Goal: Check status: Check status

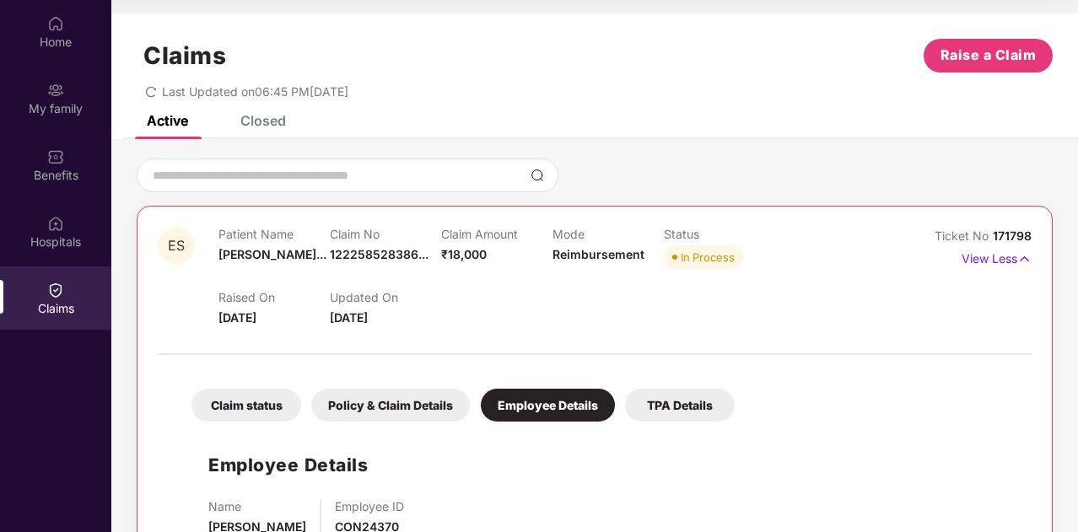
scroll to position [54, 0]
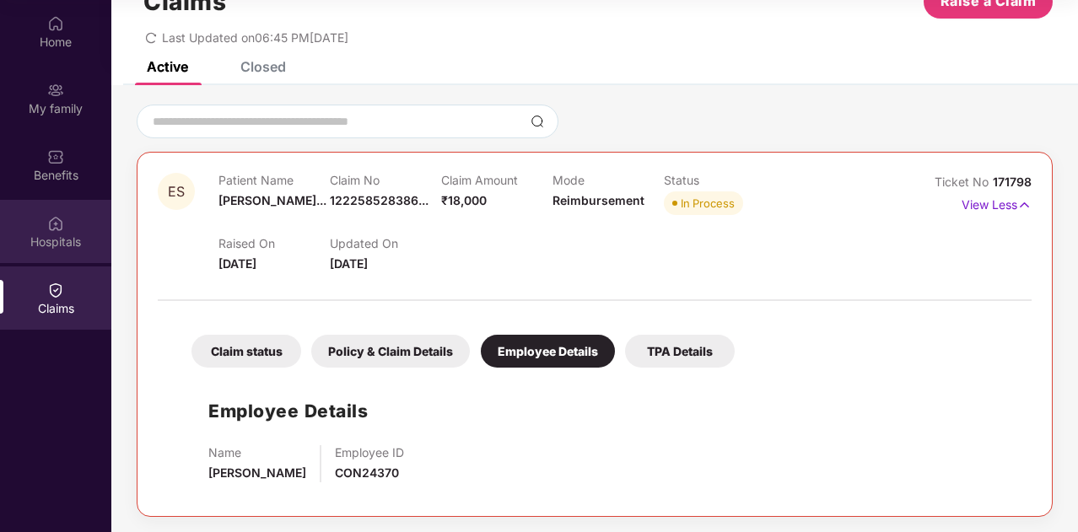
click at [51, 218] on img at bounding box center [55, 223] width 17 height 17
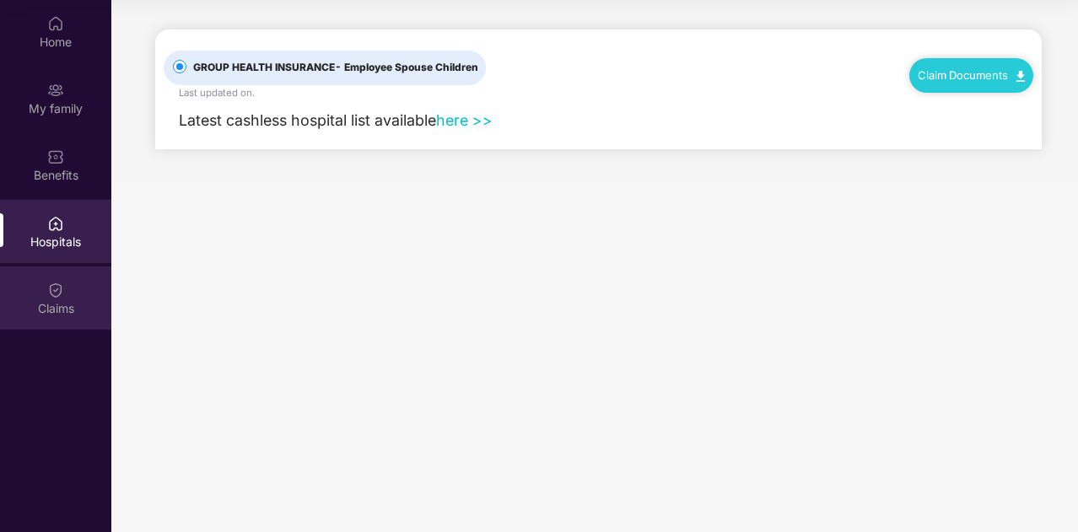
click at [57, 305] on div "Claims" at bounding box center [55, 308] width 111 height 17
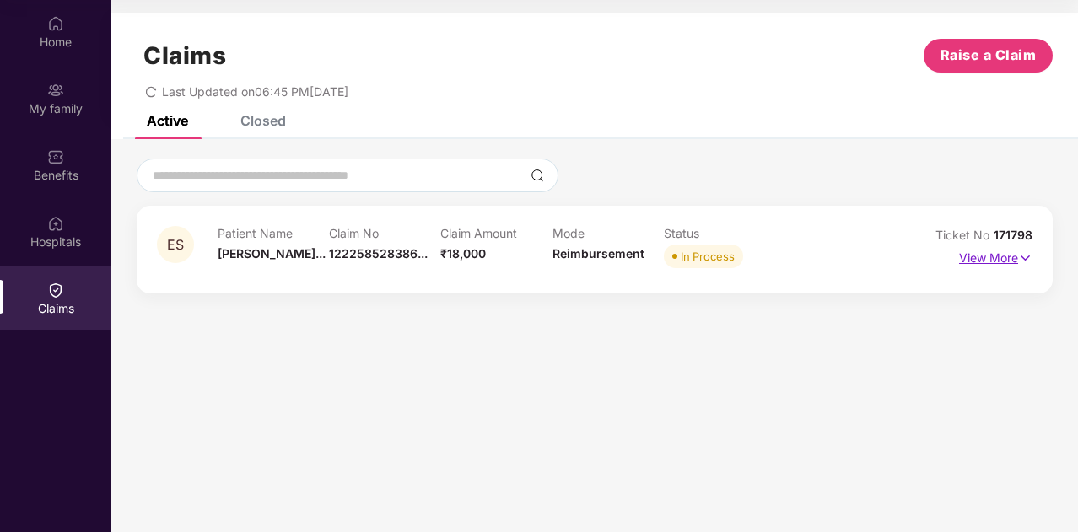
click at [988, 251] on p "View More" at bounding box center [995, 256] width 73 height 23
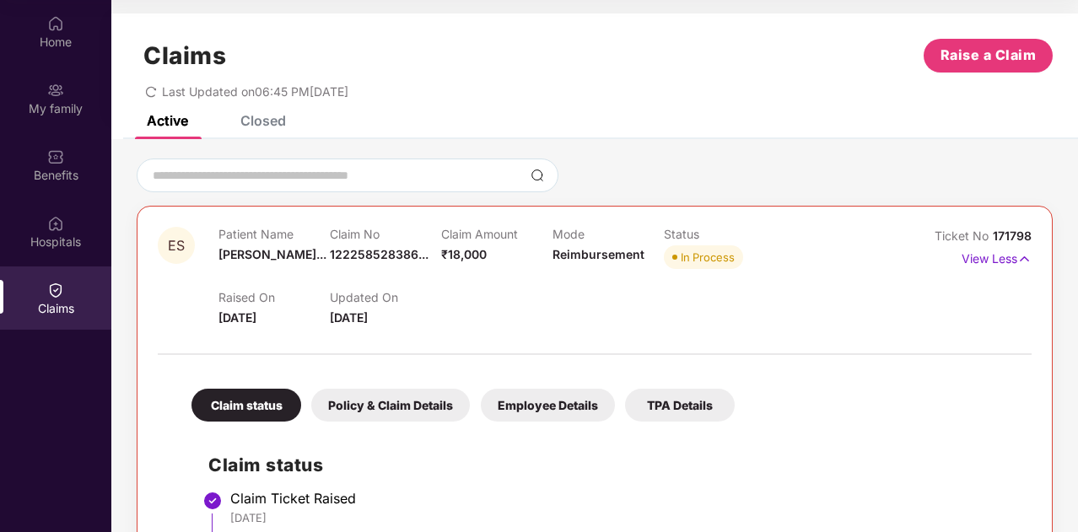
click at [845, 347] on div at bounding box center [595, 345] width 874 height 35
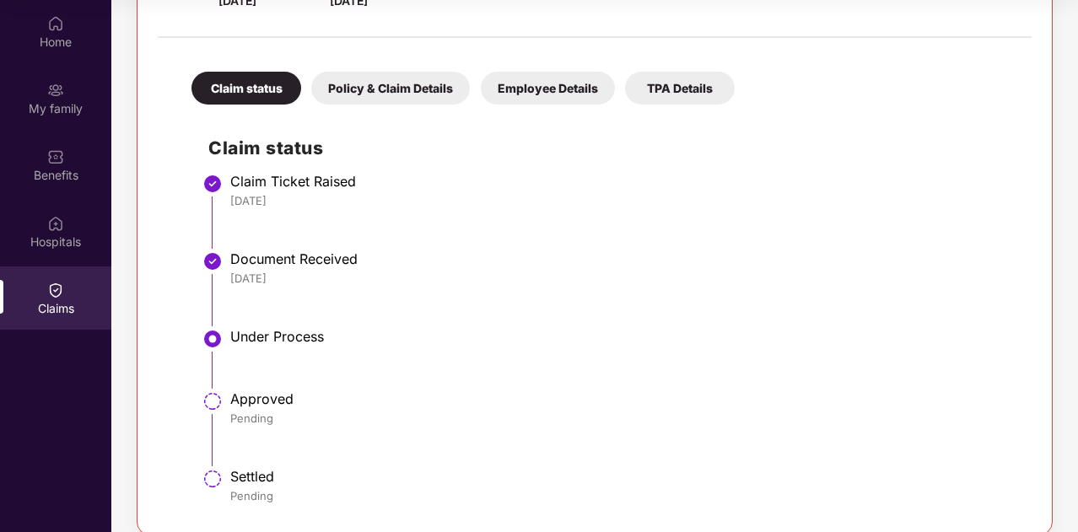
scroll to position [336, 0]
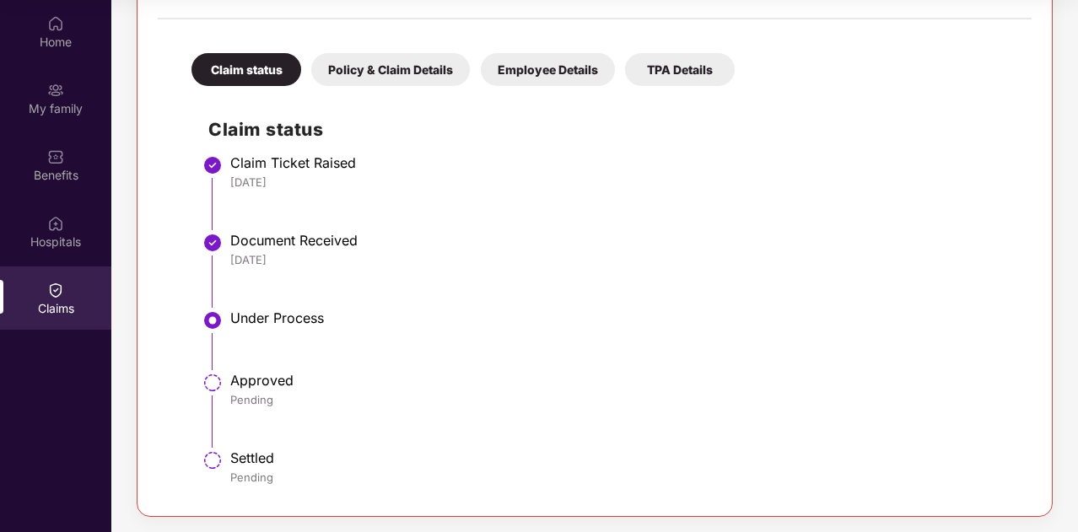
click at [386, 77] on div "Policy & Claim Details" at bounding box center [390, 69] width 159 height 33
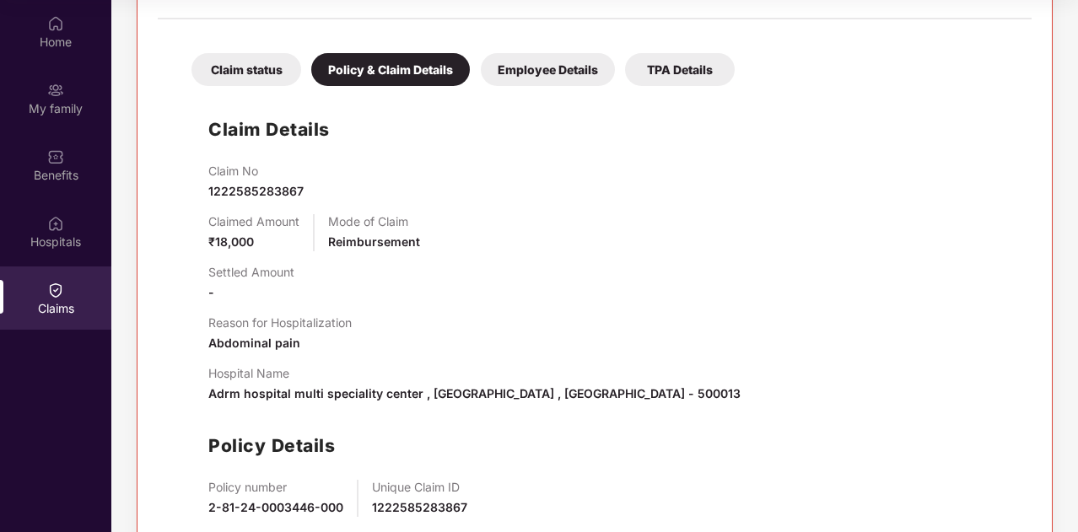
click at [460, 245] on div "Claimed Amount ₹18,000 Mode of Claim Reimbursement" at bounding box center [611, 232] width 806 height 37
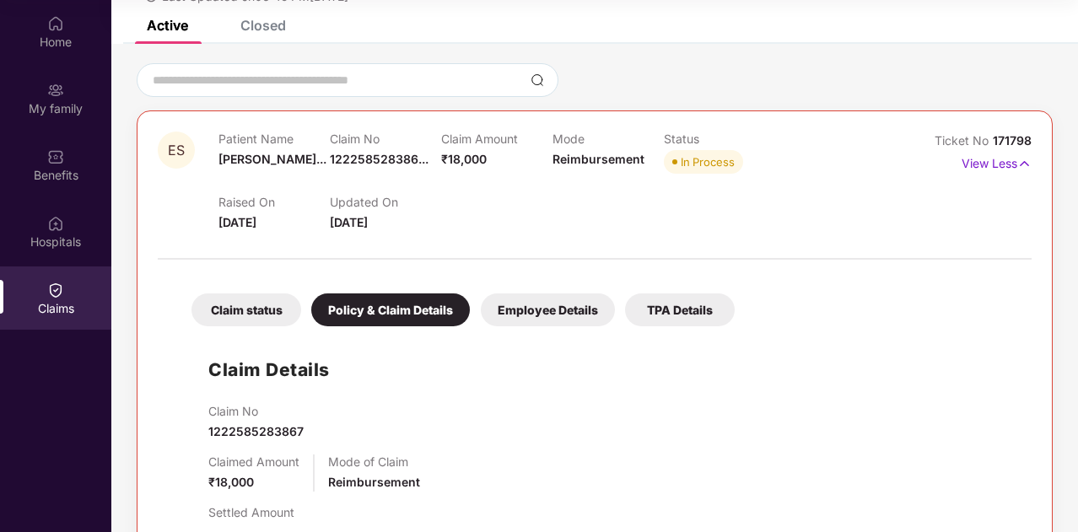
scroll to position [84, 0]
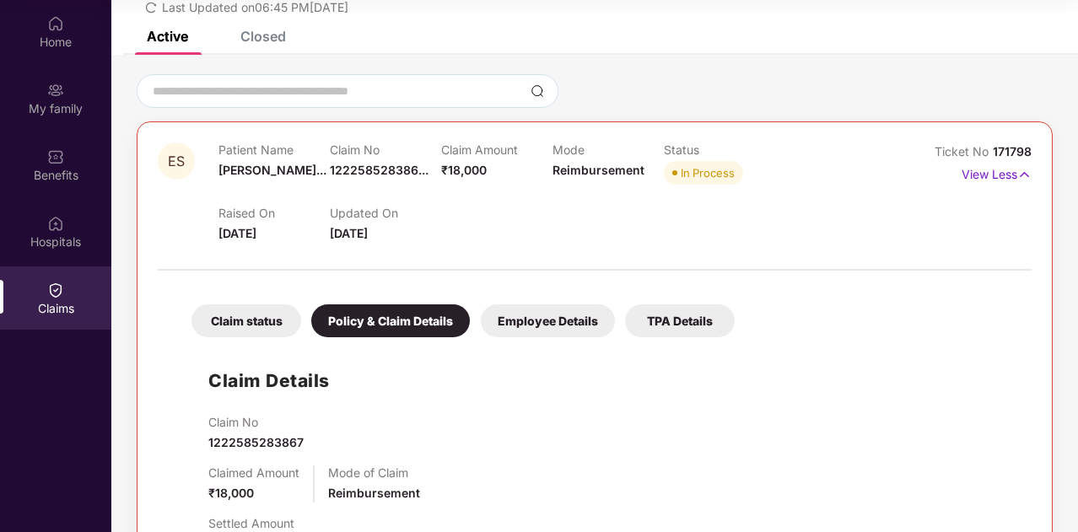
click at [570, 333] on div "Employee Details" at bounding box center [548, 320] width 134 height 33
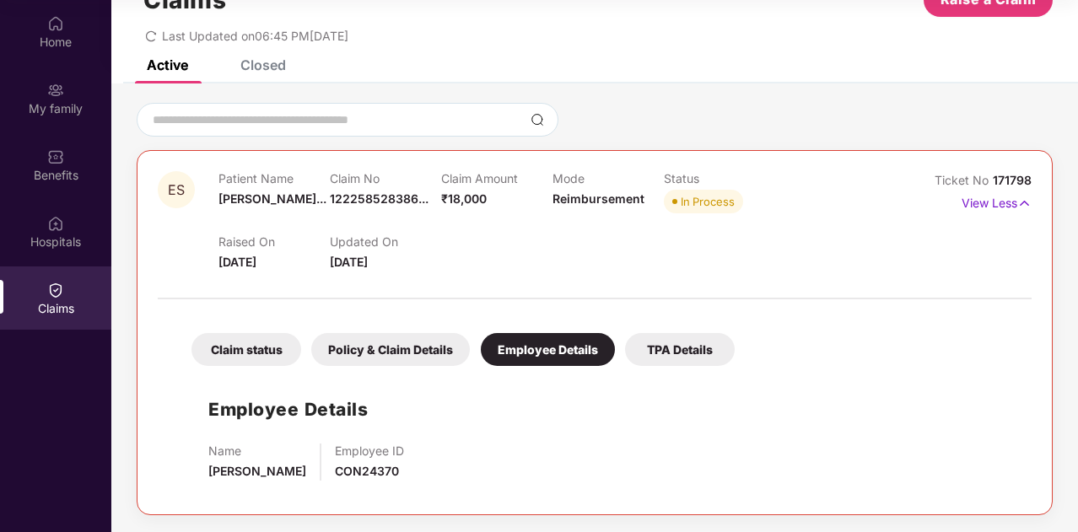
scroll to position [54, 0]
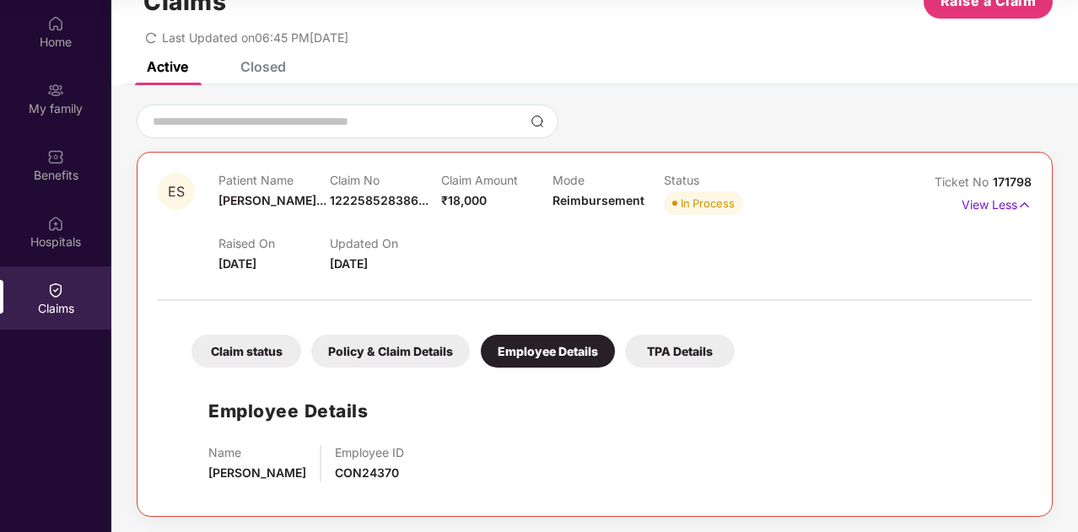
click at [661, 348] on div "TPA Details" at bounding box center [680, 351] width 110 height 33
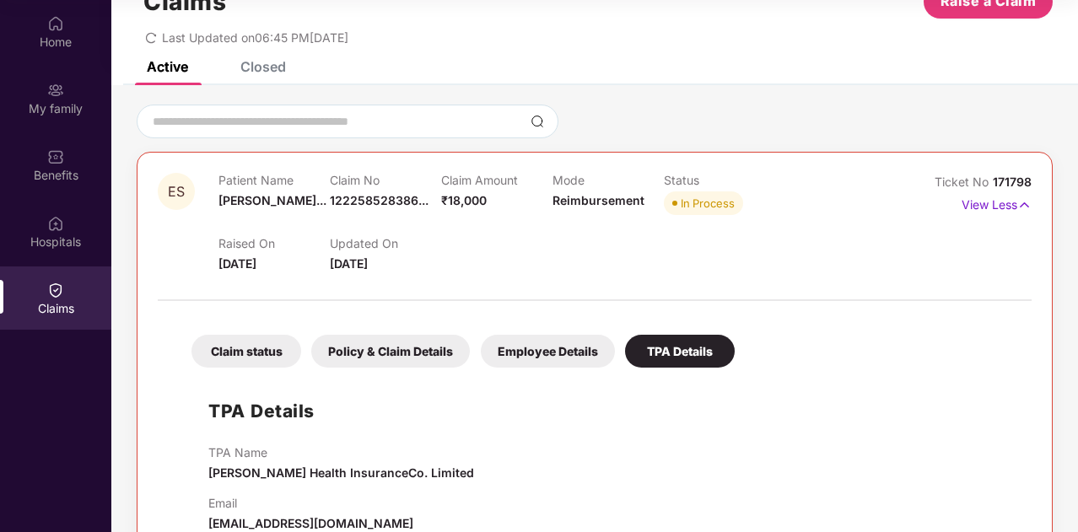
scroll to position [84, 0]
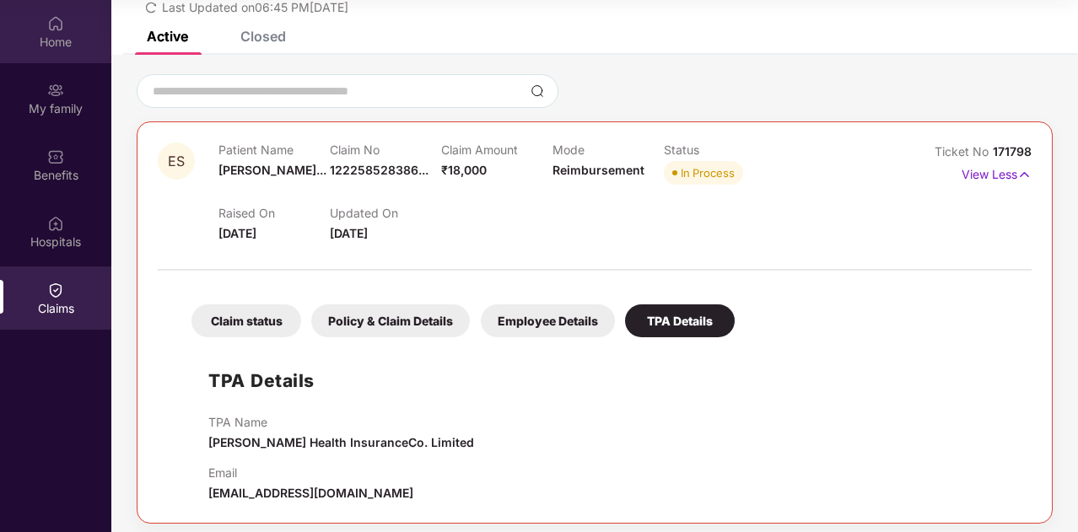
click at [46, 48] on div "Home" at bounding box center [55, 42] width 111 height 17
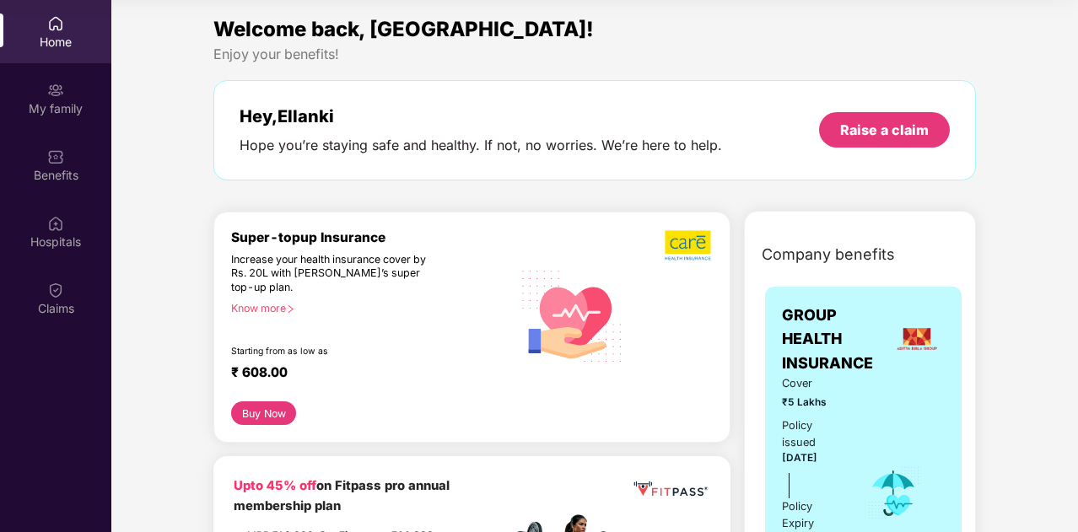
scroll to position [466, 0]
